Goal: Information Seeking & Learning: Learn about a topic

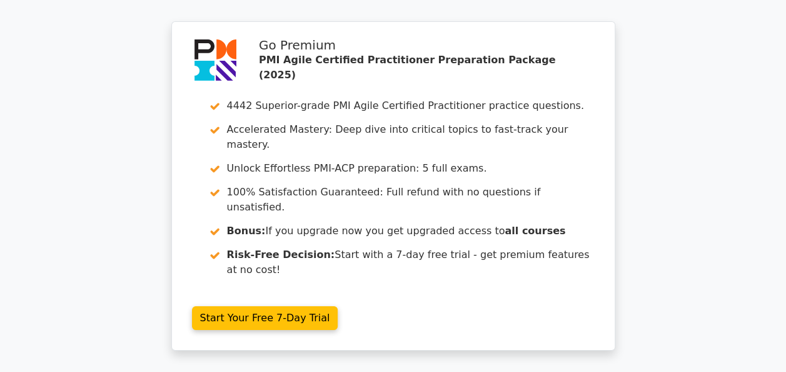
scroll to position [2131, 0]
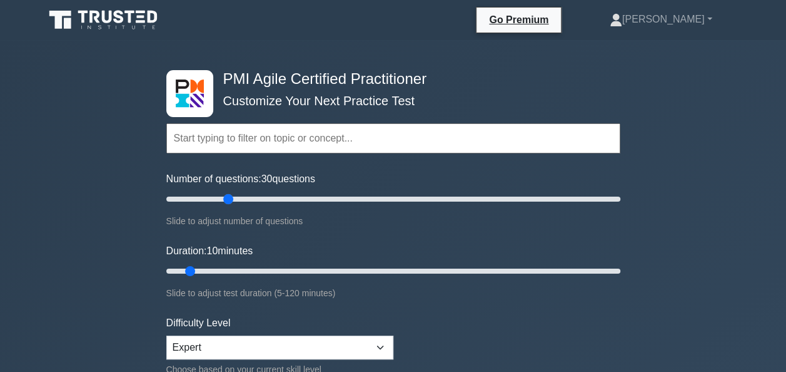
drag, startPoint x: 181, startPoint y: 200, endPoint x: 227, endPoint y: 195, distance: 45.9
type input "30"
click at [227, 195] on input "Number of questions: 30 questions" at bounding box center [393, 198] width 454 height 15
drag, startPoint x: 190, startPoint y: 269, endPoint x: 259, endPoint y: 265, distance: 68.9
type input "30"
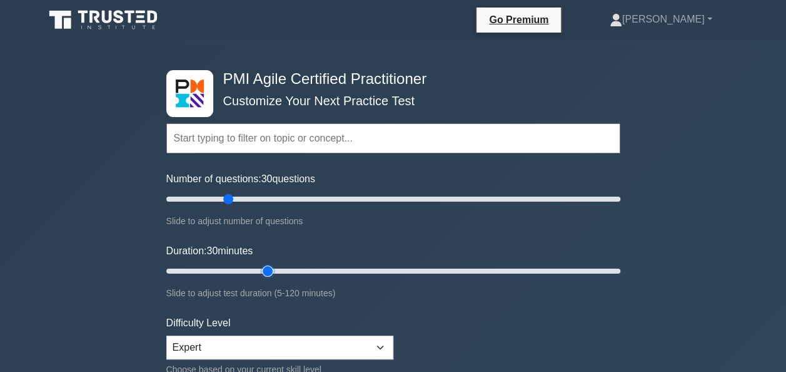
click at [259, 265] on input "Duration: 30 minutes" at bounding box center [393, 270] width 454 height 15
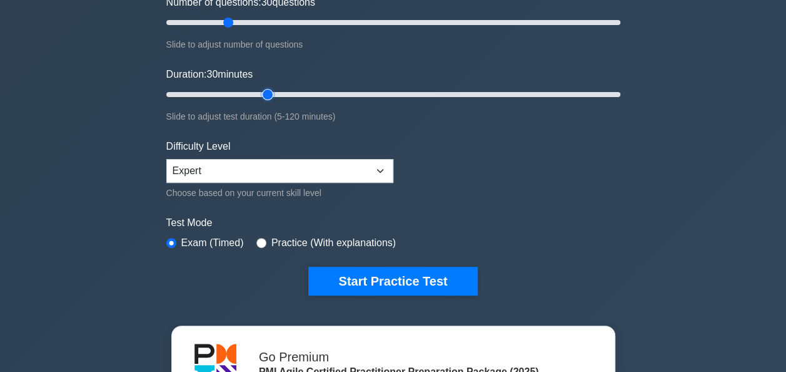
scroll to position [200, 0]
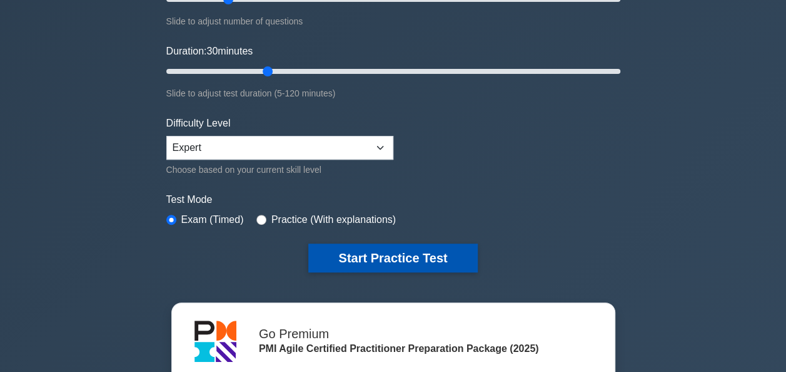
click at [387, 249] on button "Start Practice Test" at bounding box center [392, 257] width 169 height 29
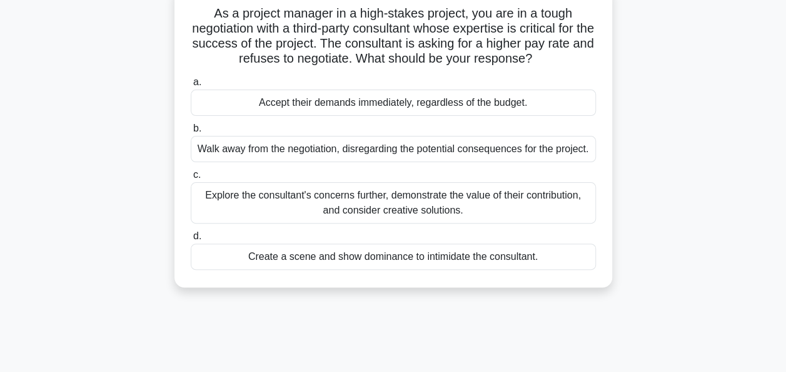
scroll to position [88, 0]
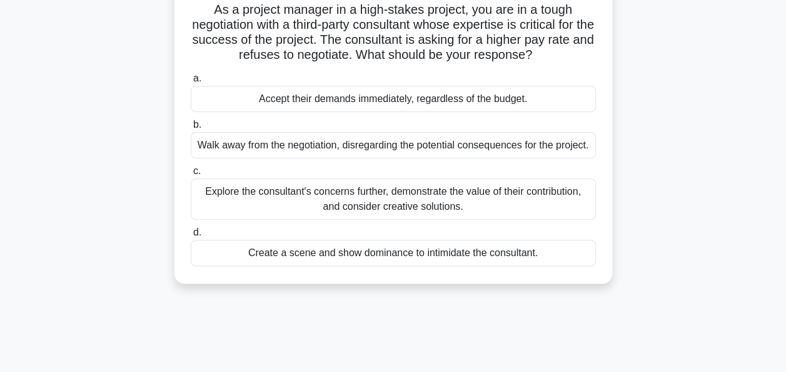
click at [382, 203] on div "Explore the consultant's concerns further, demonstrate the value of their contr…" at bounding box center [393, 198] width 405 height 41
click at [191, 175] on input "c. Explore the consultant's concerns further, demonstrate the value of their co…" at bounding box center [191, 171] width 0 height 8
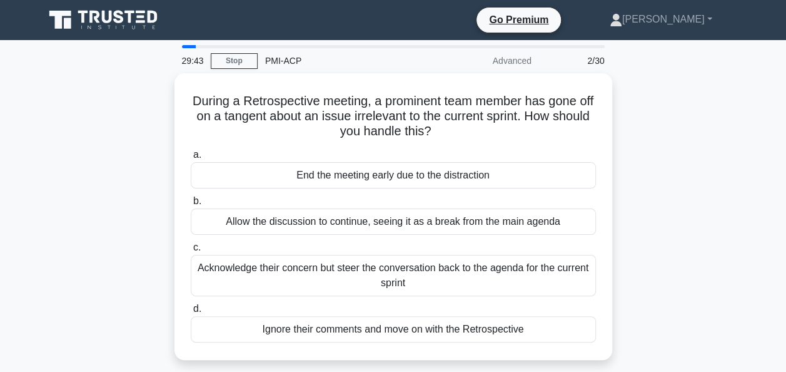
scroll to position [0, 0]
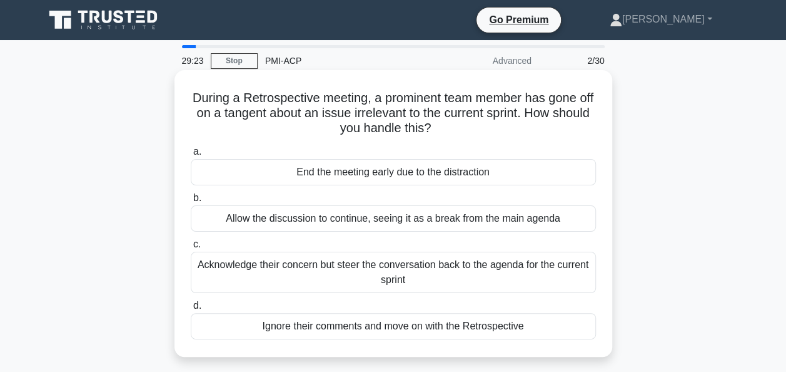
click at [352, 272] on div "Acknowledge their concern but steer the conversation back to the agenda for the…" at bounding box center [393, 271] width 405 height 41
click at [191, 248] on input "c. Acknowledge their concern but steer the conversation back to the agenda for …" at bounding box center [191, 244] width 0 height 8
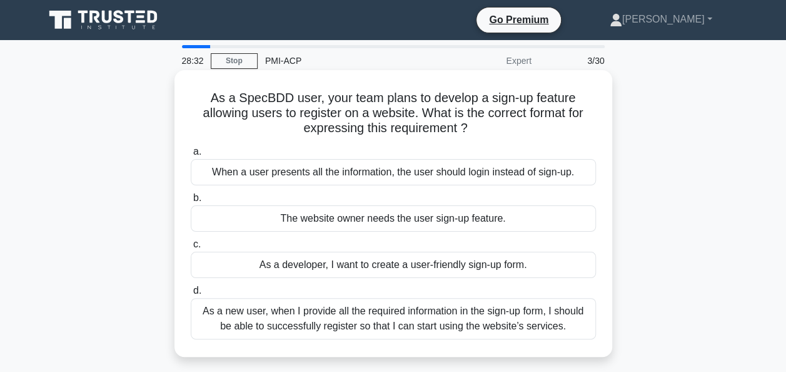
click at [281, 320] on div "As a new user, when I provide all the required information in the sign-up form,…" at bounding box center [393, 318] width 405 height 41
click at [191, 295] on input "d. As a new user, when I provide all the required information in the sign-up fo…" at bounding box center [191, 291] width 0 height 8
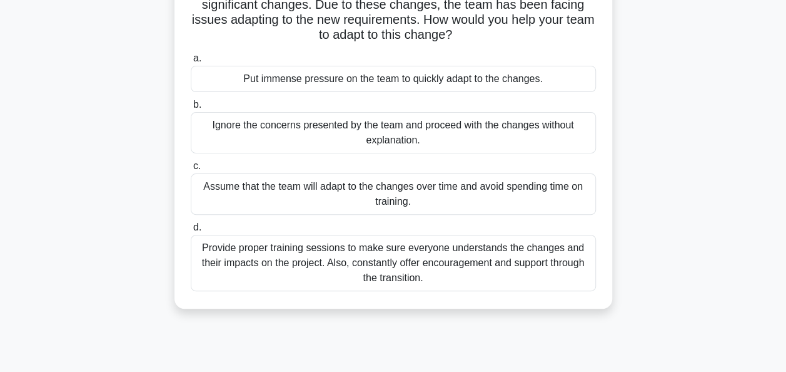
scroll to position [109, 0]
